Goal: Information Seeking & Learning: Learn about a topic

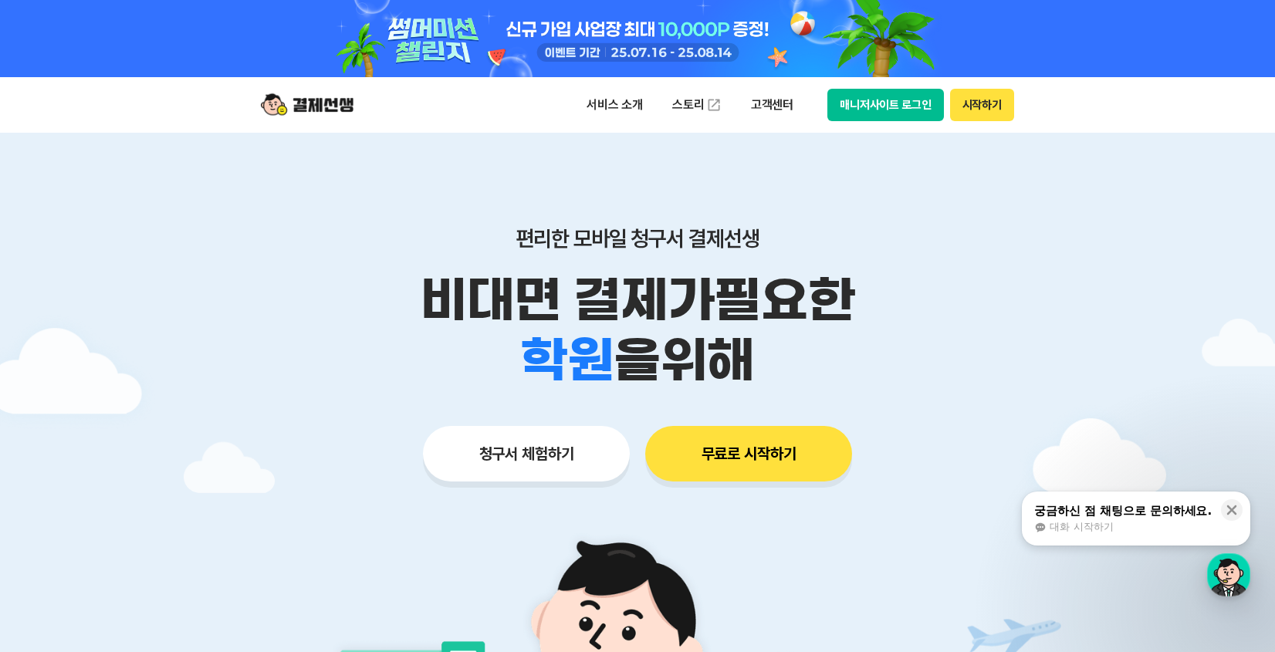
click at [940, 370] on div "학원 공부방 호텔 쇼핑몰 병원 배달 보험사 항공사 골프장 을 위해" at bounding box center [637, 360] width 790 height 60
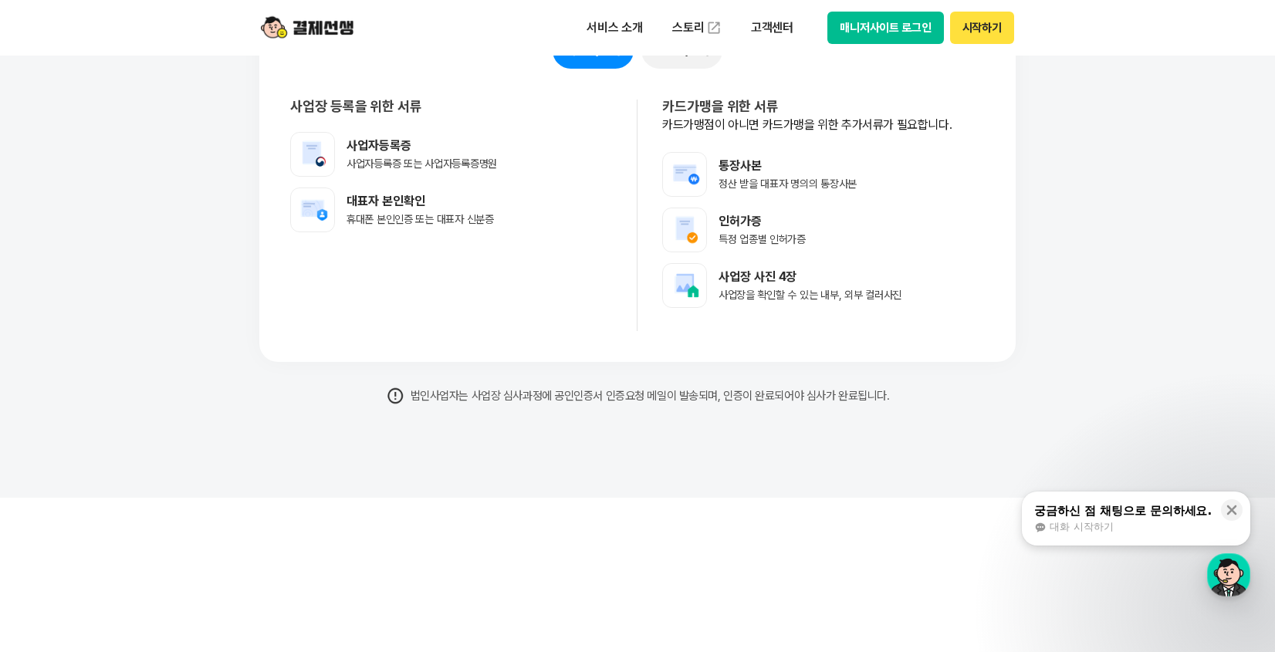
scroll to position [13950, 0]
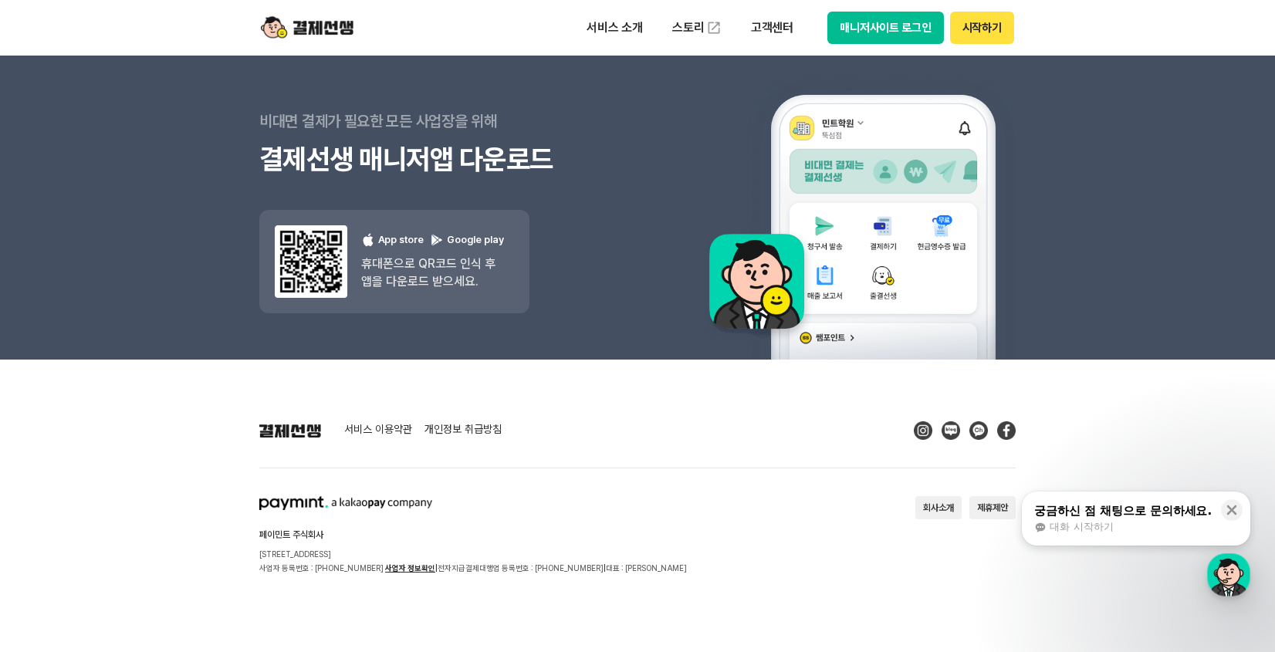
drag, startPoint x: 298, startPoint y: 558, endPoint x: 643, endPoint y: 559, distance: 344.9
click at [643, 559] on section "페이민트 주식회사 [STREET_ADDRESS] 사업자 등록번호 : [PHONE_NUMBER] 사업자 정보확인 | 전자지급결제대행업 등록번호 …" at bounding box center [637, 535] width 756 height 79
click at [618, 30] on p "서비스 소개" at bounding box center [615, 28] width 78 height 28
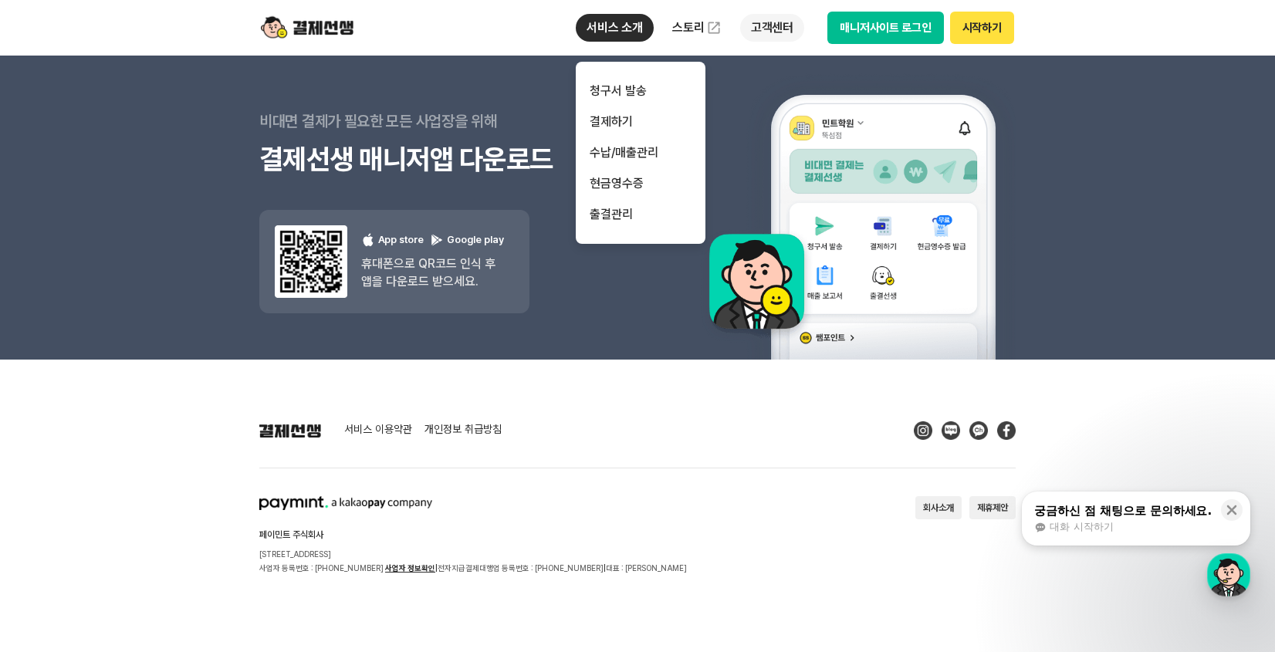
click at [783, 25] on p "고객센터" at bounding box center [772, 28] width 64 height 28
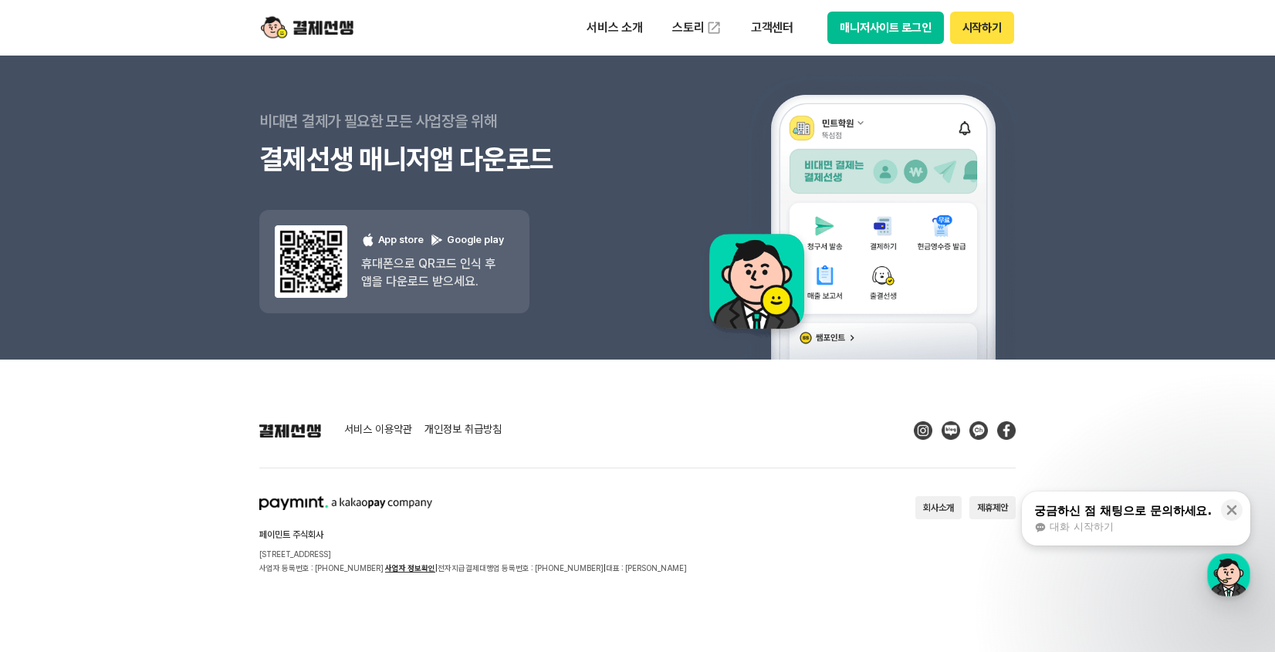
click at [464, 491] on div "서비스 이용약관 개인정보 취급방침 페이민트 주식회사 [STREET_ADDRESS] 사업자 등록번호 : [PHONE_NUMBER] 사업자 정보확…" at bounding box center [637, 498] width 756 height 154
click at [1118, 600] on footer "서비스 이용약관 개인정보 취급방침 페이민트 주식회사 [STREET_ADDRESS] 사업자 등록번호 : [PHONE_NUMBER] 사업자 정보확…" at bounding box center [637, 506] width 1275 height 292
click at [612, 539] on h2 "페이민트 주식회사" at bounding box center [472, 534] width 427 height 9
